Goal: Check status: Check status

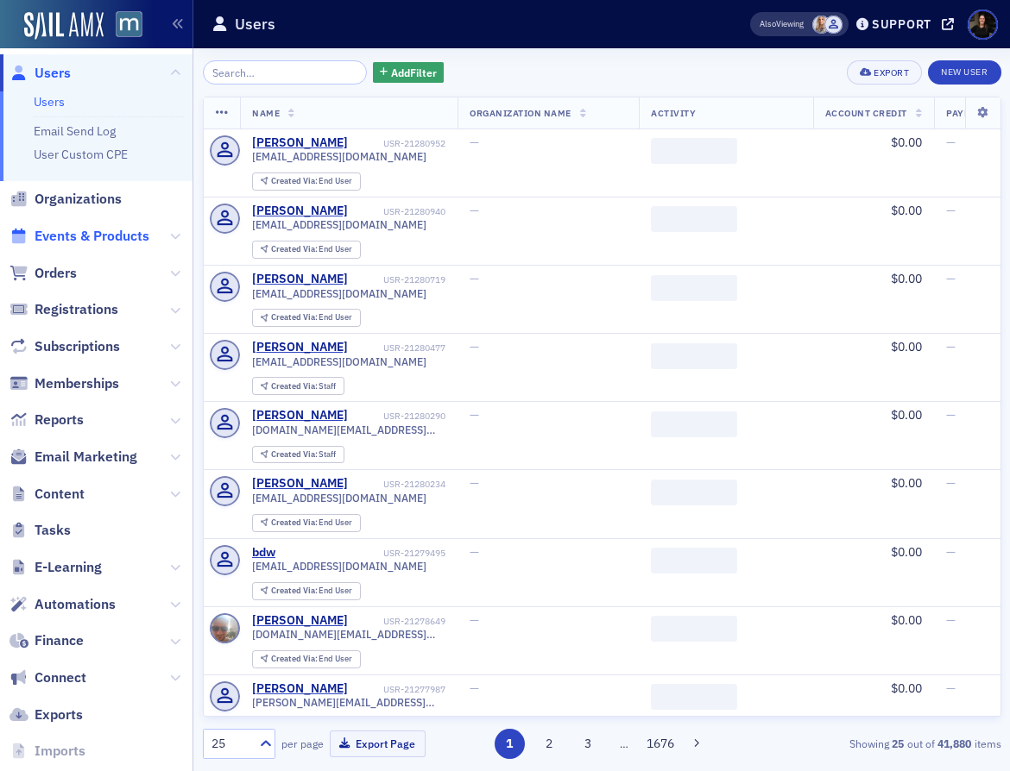
click at [106, 240] on span "Events & Products" at bounding box center [92, 236] width 115 height 19
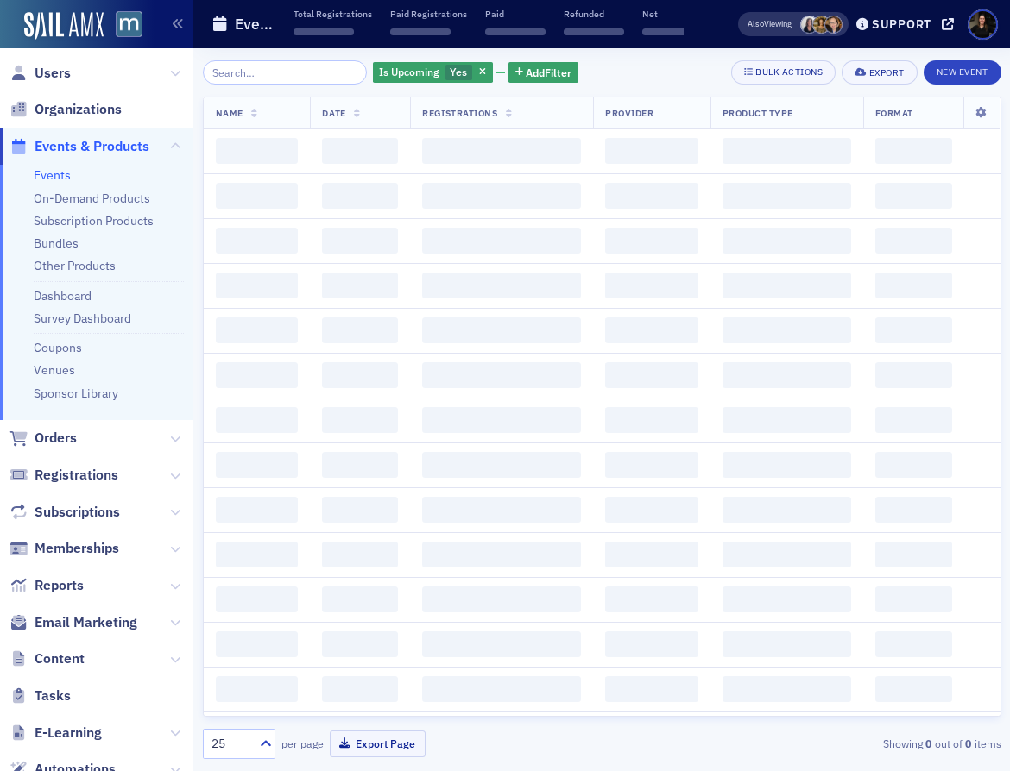
click at [275, 74] on input "search" at bounding box center [285, 72] width 165 height 24
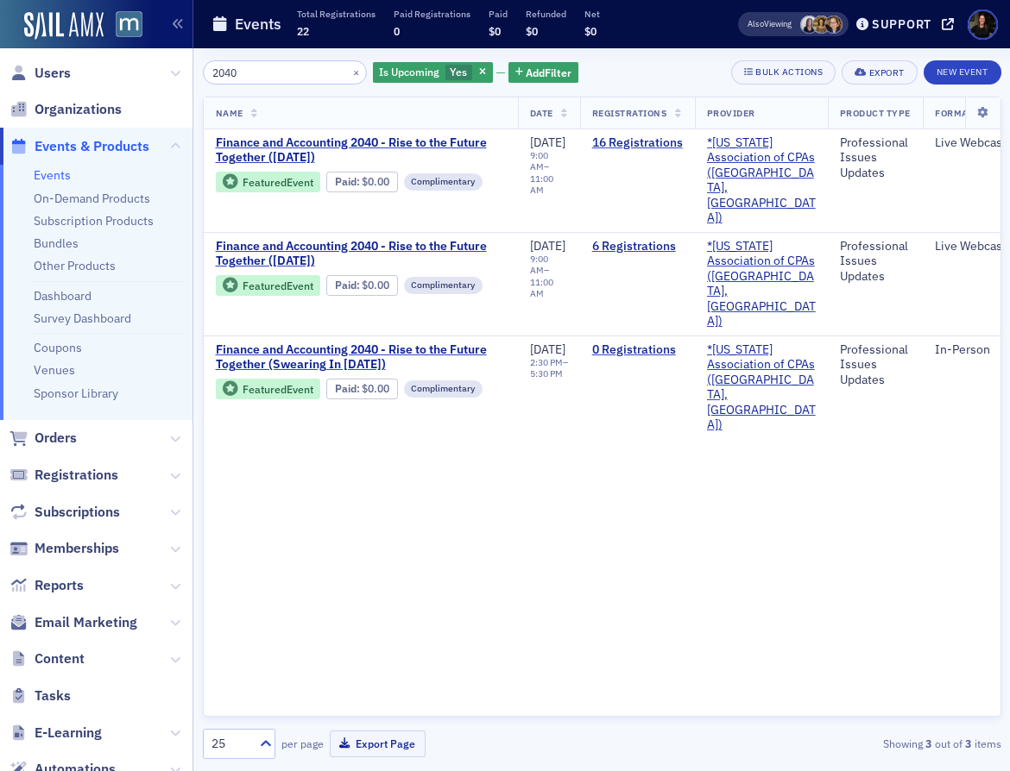
drag, startPoint x: 251, startPoint y: 67, endPoint x: 112, endPoint y: 43, distance: 141.0
click at [112, 43] on div "Users Organizations Events & Products Events On-Demand Products Subscription Pr…" at bounding box center [505, 385] width 1010 height 771
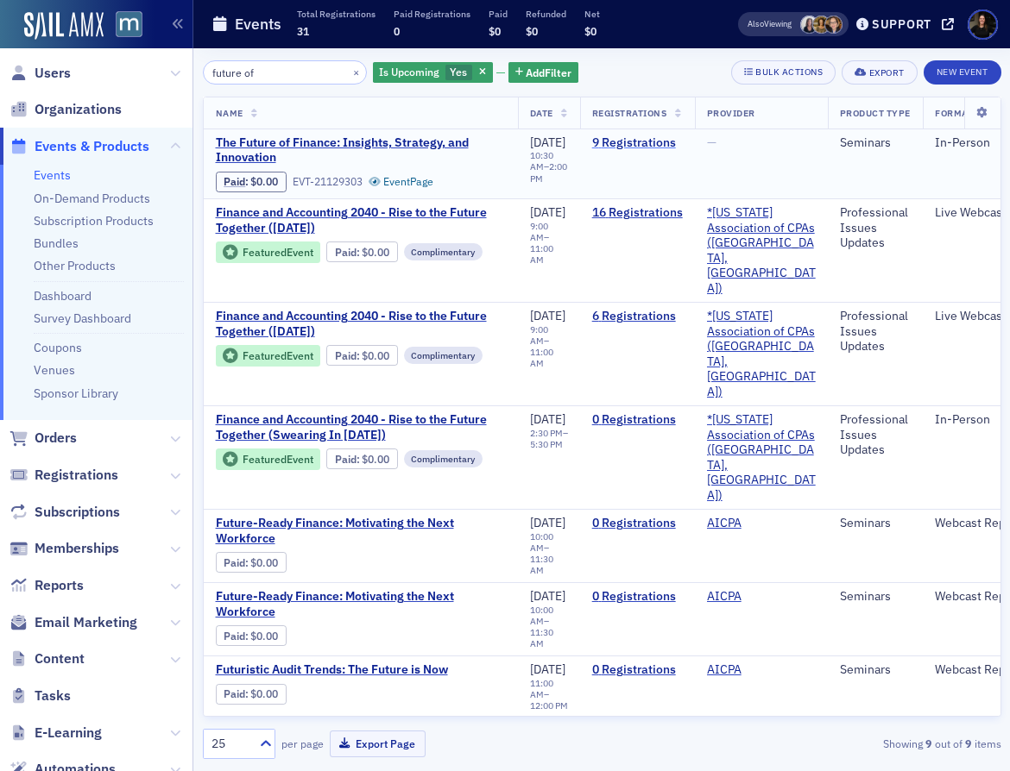
type input "future of"
click at [644, 142] on link "9 Registrations" at bounding box center [637, 143] width 91 height 16
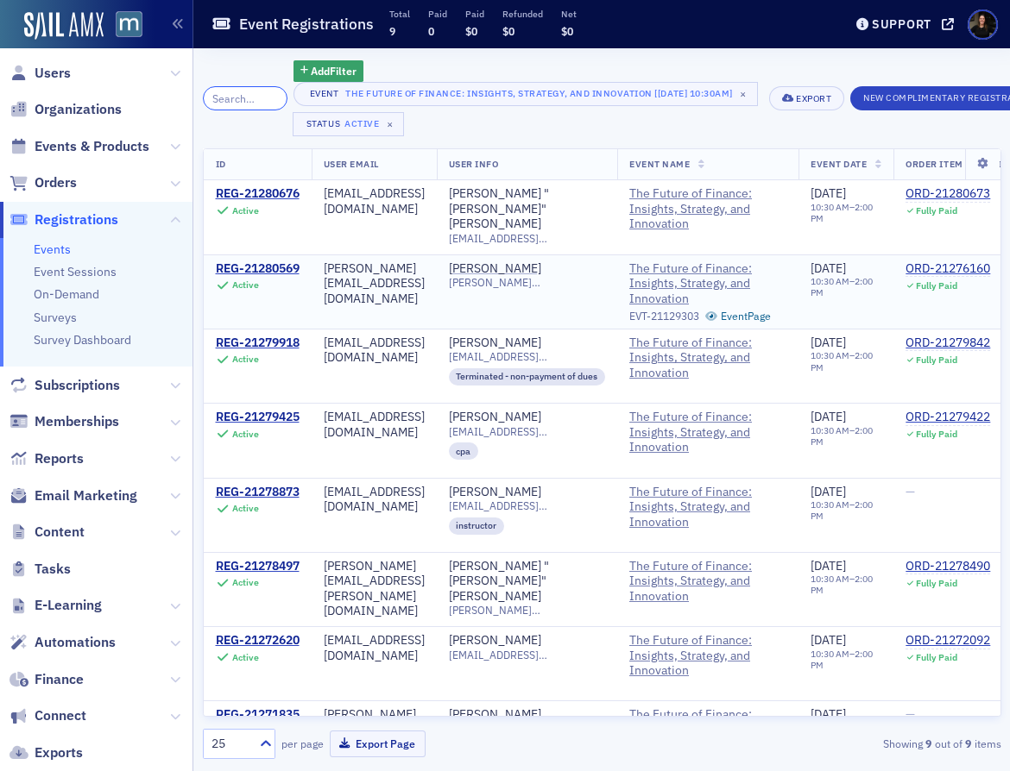
scroll to position [9, 0]
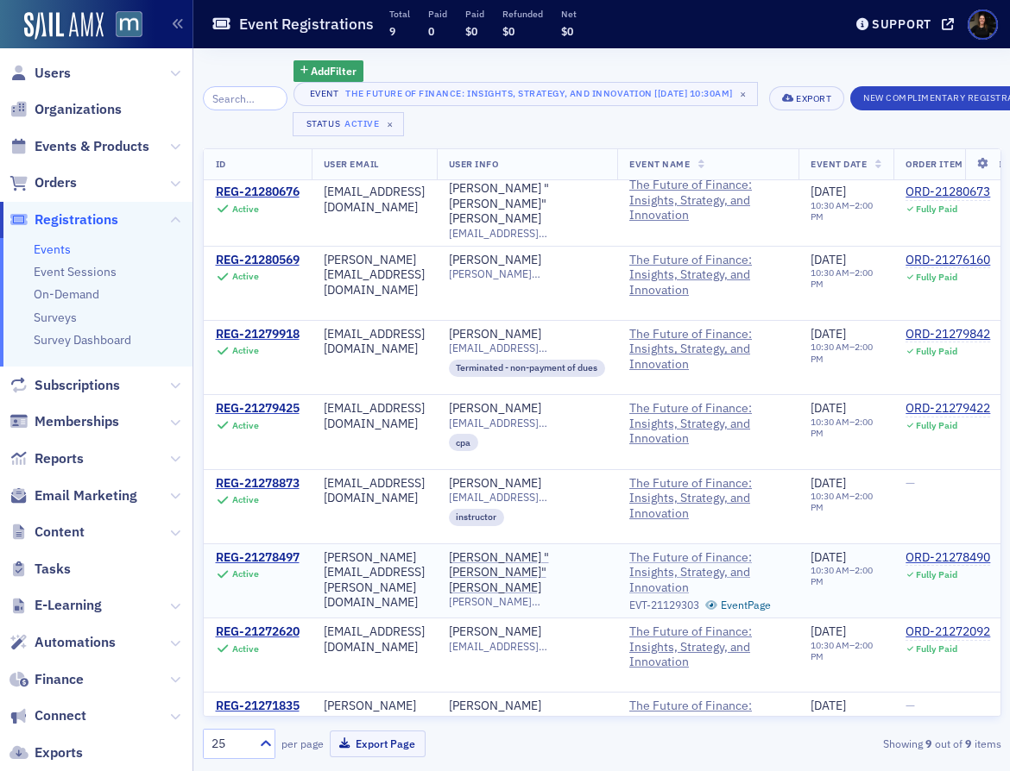
click at [742, 576] on span "The Future of Finance: Insights, Strategy, and Innovation" at bounding box center [707, 574] width 157 height 46
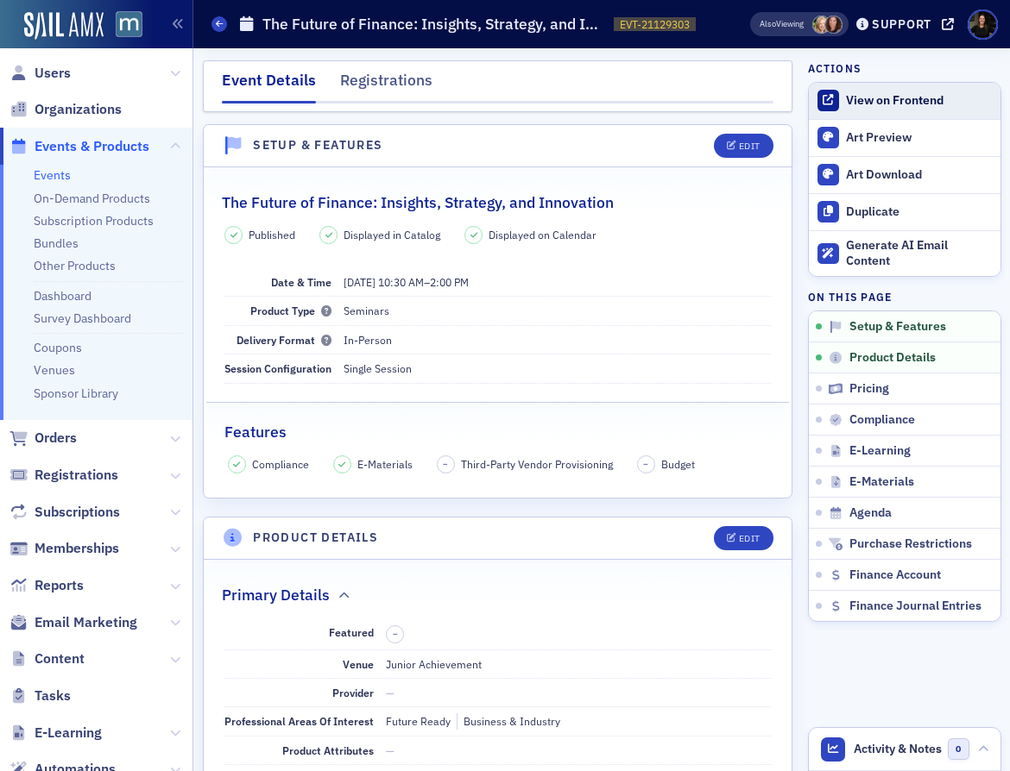
click at [870, 103] on div "View on Frontend" at bounding box center [918, 101] width 145 height 16
drag, startPoint x: 363, startPoint y: 82, endPoint x: 367, endPoint y: 92, distance: 10.9
click at [363, 83] on div "Registrations" at bounding box center [386, 85] width 92 height 32
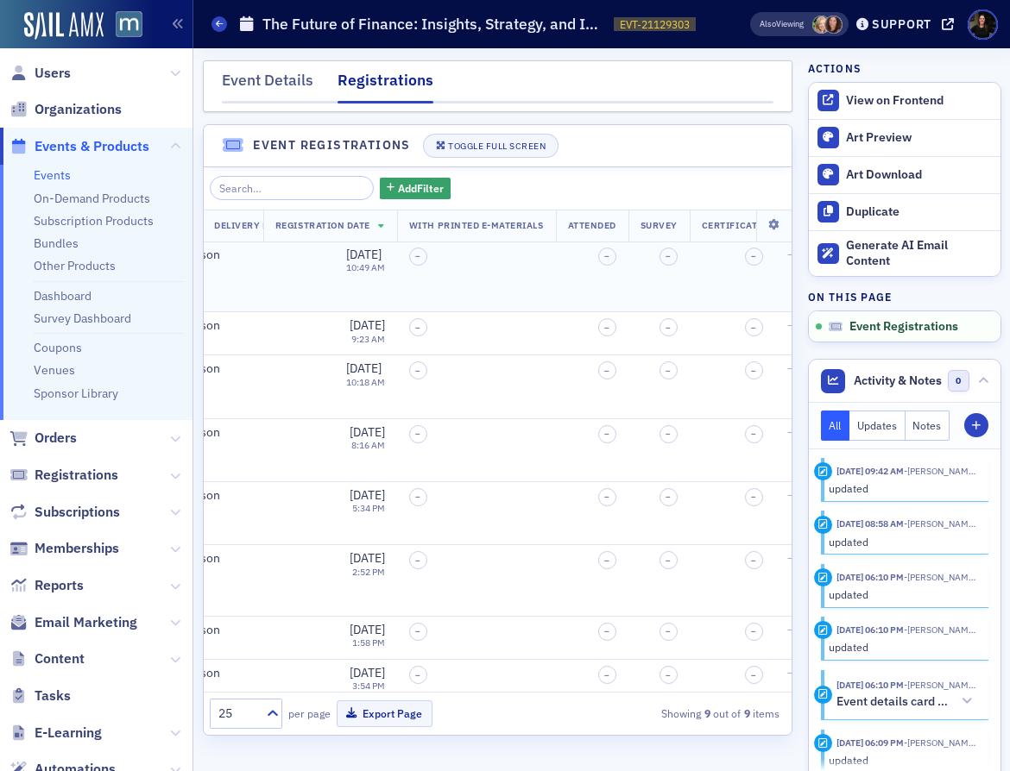
scroll to position [0, 821]
